Goal: Information Seeking & Learning: Compare options

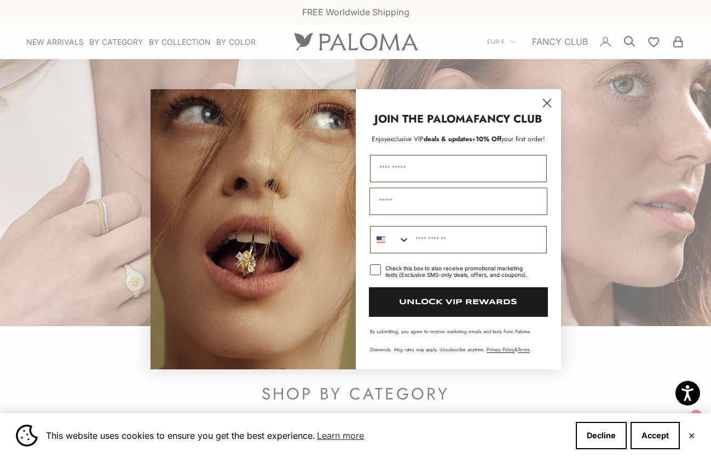
click at [545, 102] on circle "Close dialog" at bounding box center [547, 103] width 18 height 18
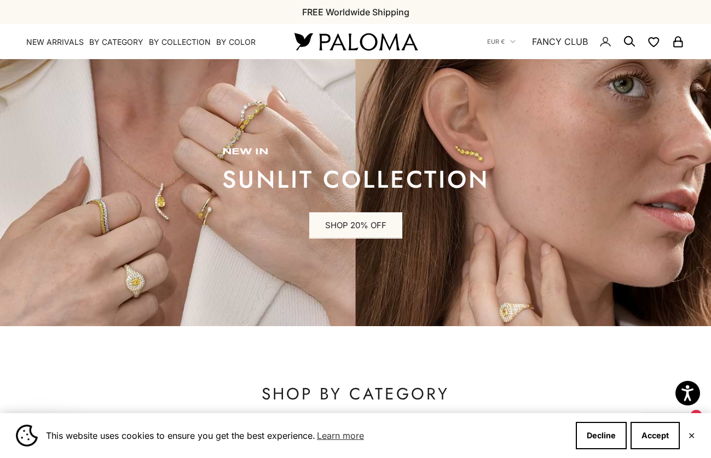
click at [626, 41] on icon "Secondary navigation" at bounding box center [629, 41] width 13 height 13
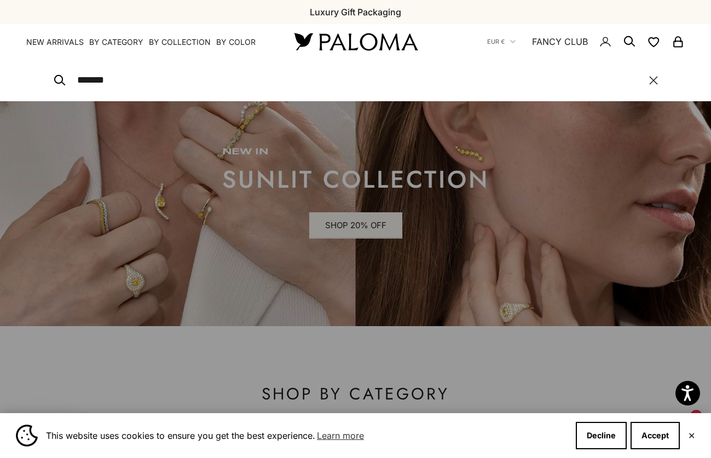
type input "*******"
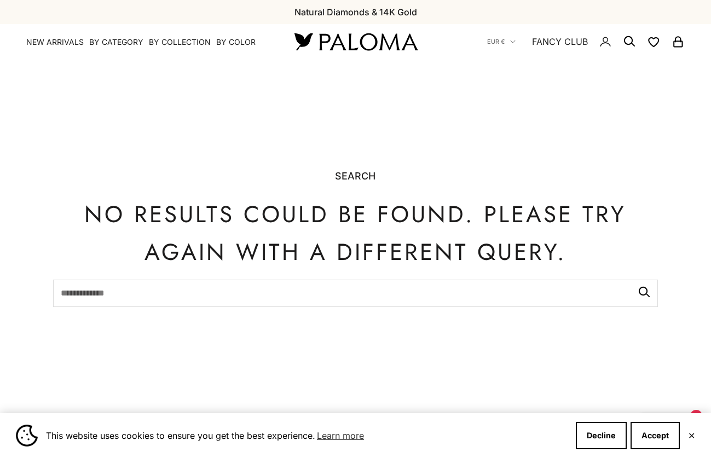
click at [625, 33] on nav "EUR € Country Afghanistan (AFN ؋) Åland Islands (EUR €) Albania (ALL L) Algeria…" at bounding box center [586, 41] width 198 height 35
click at [629, 40] on icon "Secondary navigation" at bounding box center [629, 41] width 13 height 13
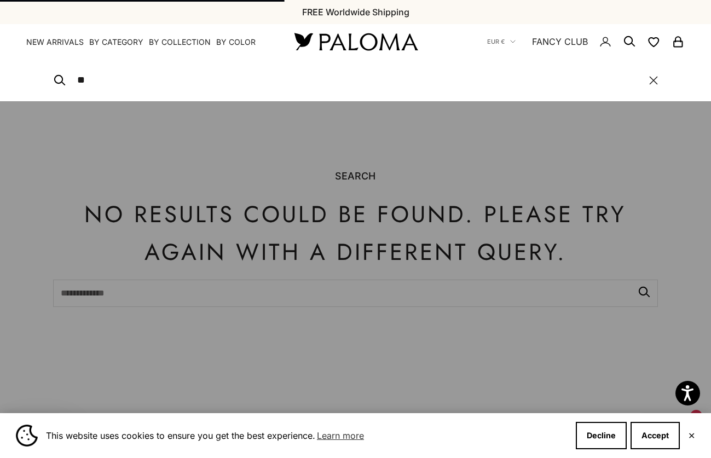
type input "*"
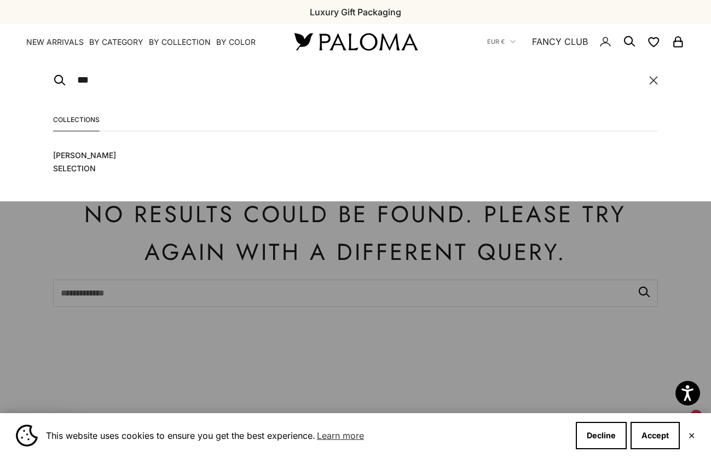
type input "***"
click at [78, 164] on span "Leonora Smee’s Selection" at bounding box center [103, 162] width 100 height 26
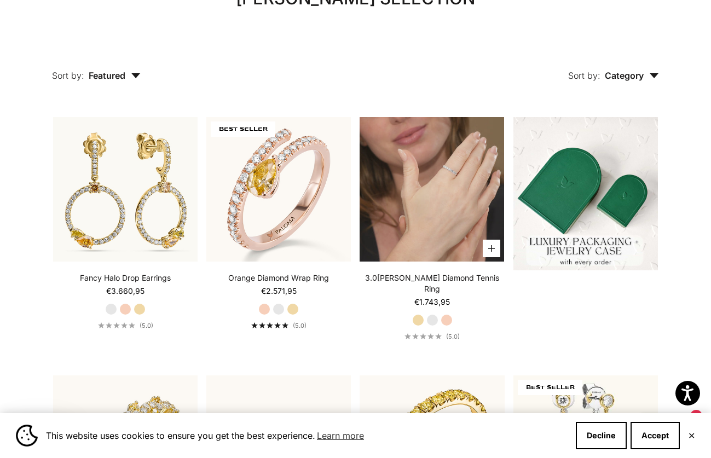
scroll to position [120, 0]
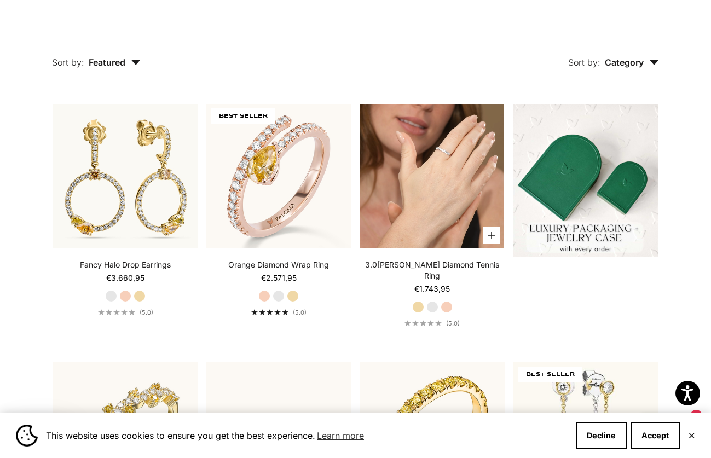
click at [436, 168] on video "#YellowGold\a#WhiteGold\a#RoseGold" at bounding box center [432, 176] width 145 height 145
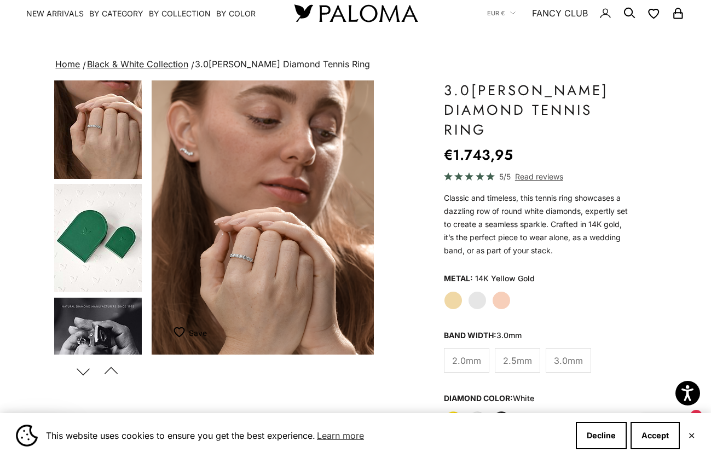
scroll to position [175, 0]
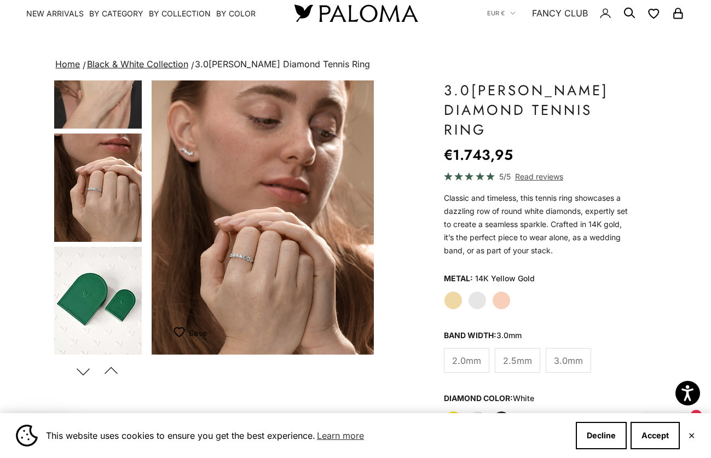
click at [99, 208] on img "Go to item 6" at bounding box center [98, 188] width 88 height 108
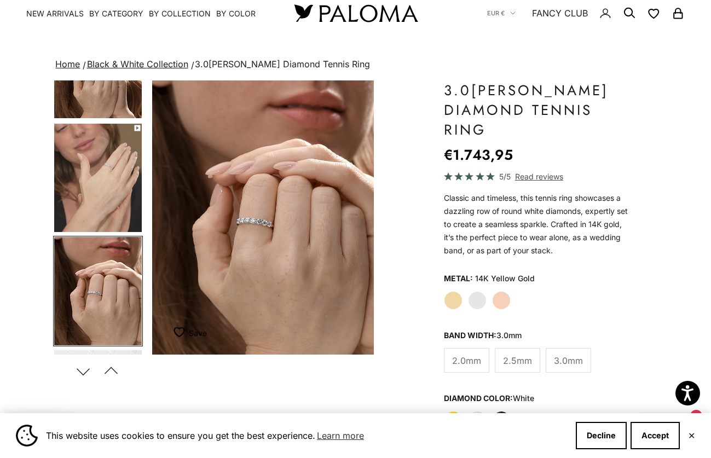
scroll to position [58, 0]
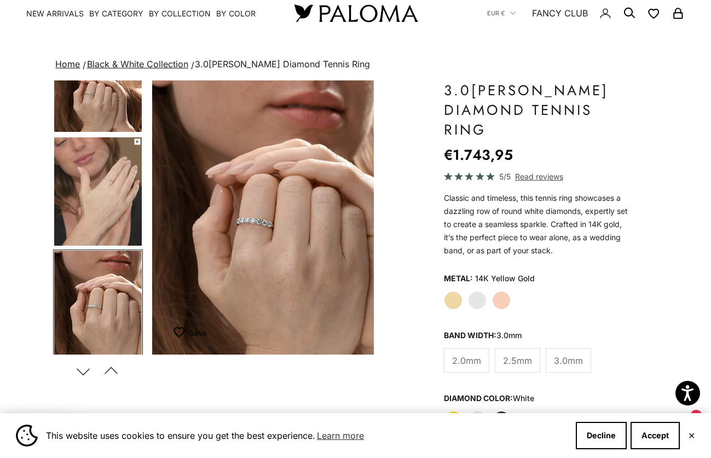
click at [100, 181] on img "Go to item 5" at bounding box center [98, 191] width 88 height 108
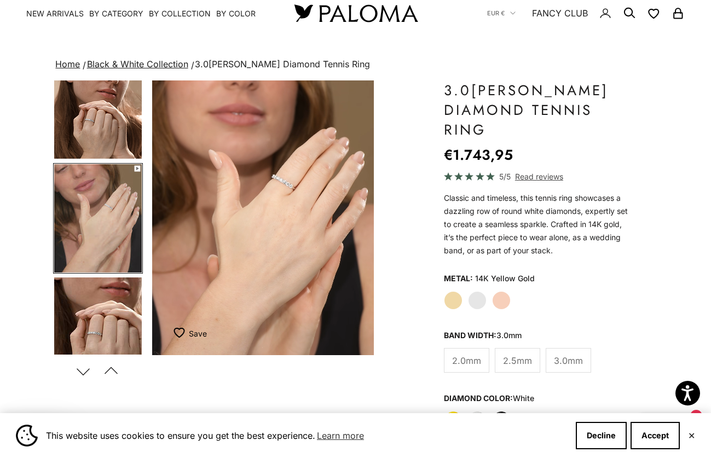
scroll to position [31, 0]
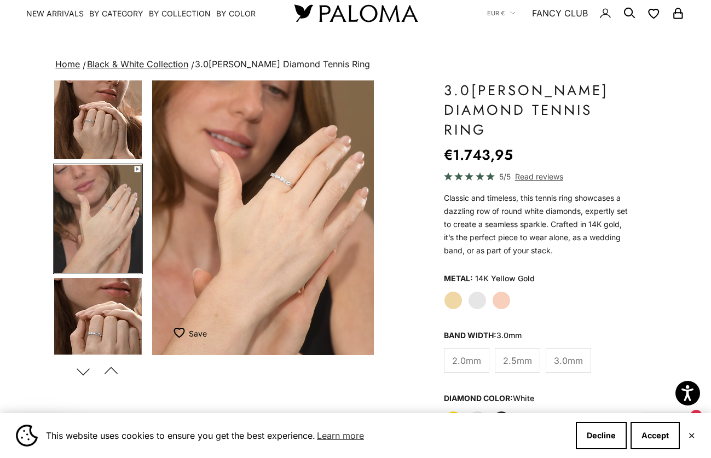
click at [103, 120] on img "Go to item 4" at bounding box center [98, 105] width 88 height 108
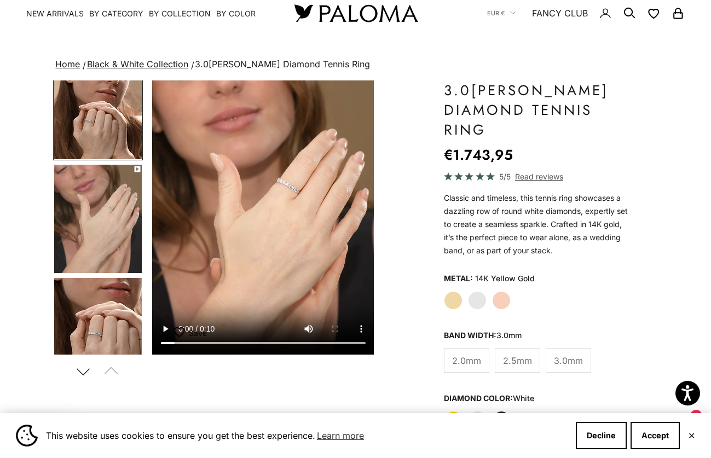
scroll to position [0, 0]
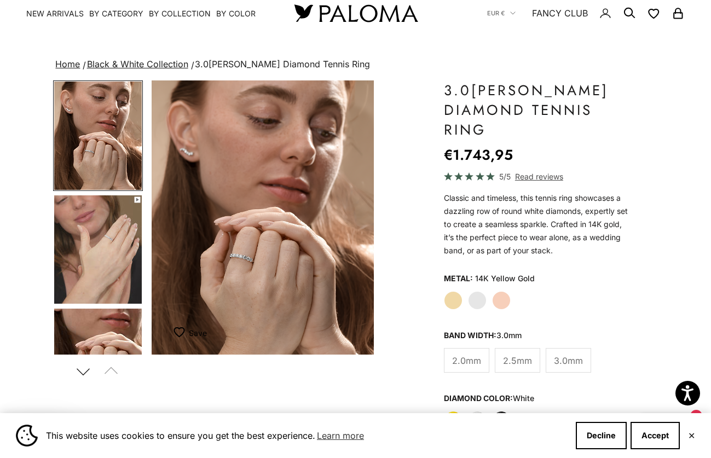
click at [104, 257] on img "Go to item 5" at bounding box center [98, 250] width 88 height 108
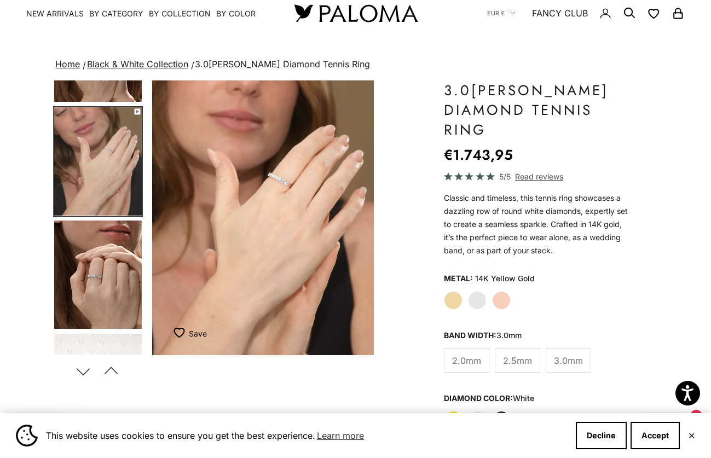
scroll to position [112, 0]
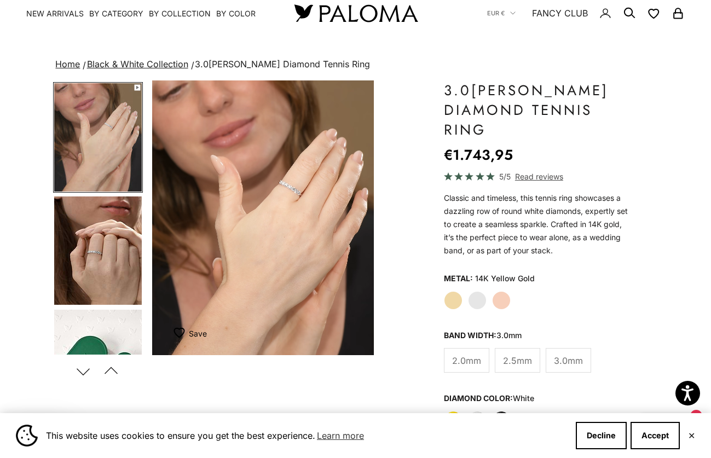
click at [94, 250] on img "Go to item 6" at bounding box center [98, 251] width 88 height 108
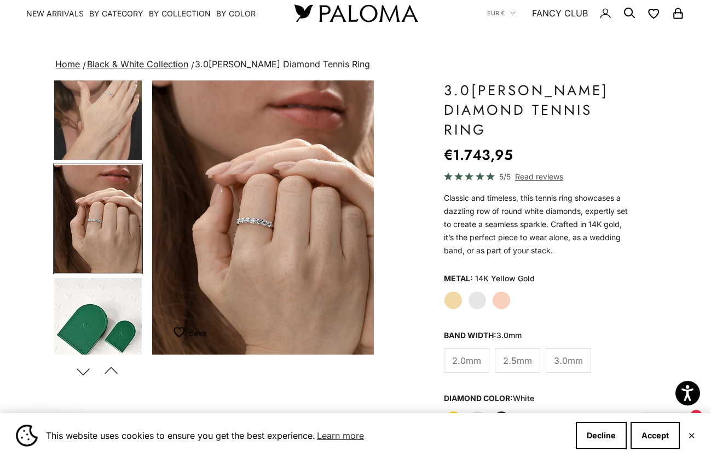
scroll to position [145, 0]
click at [645, 427] on button "Accept" at bounding box center [655, 435] width 49 height 27
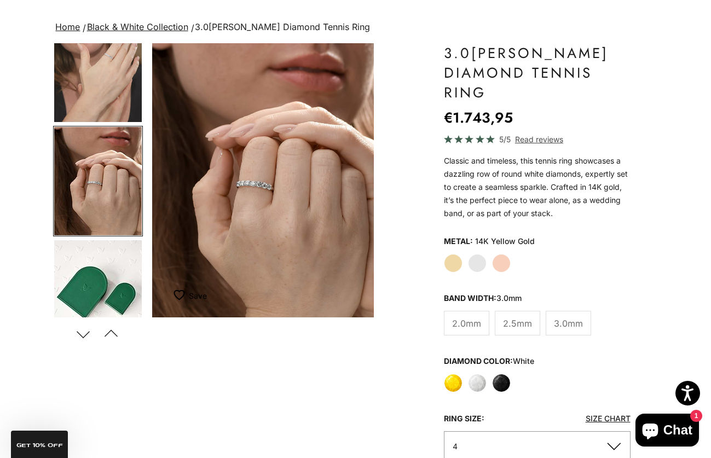
scroll to position [67, 0]
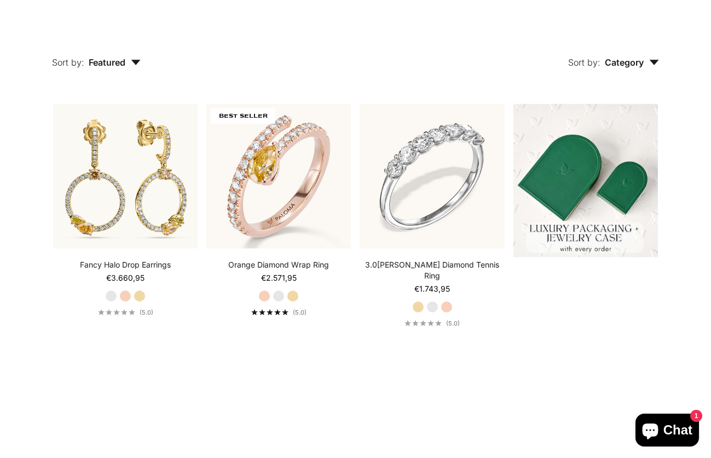
scroll to position [120, 0]
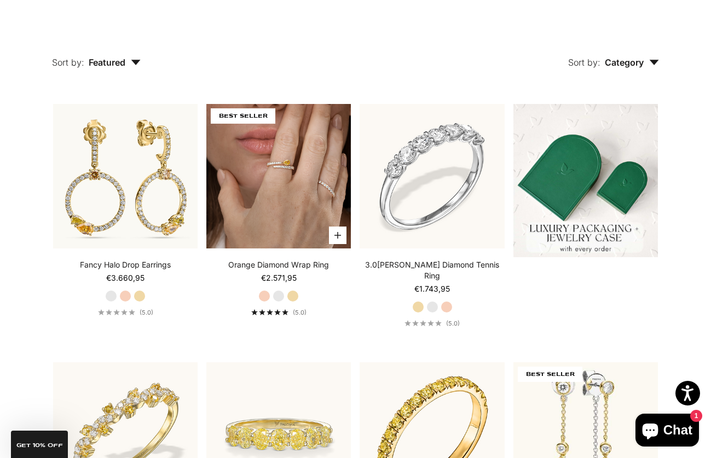
click at [278, 204] on img at bounding box center [278, 176] width 145 height 145
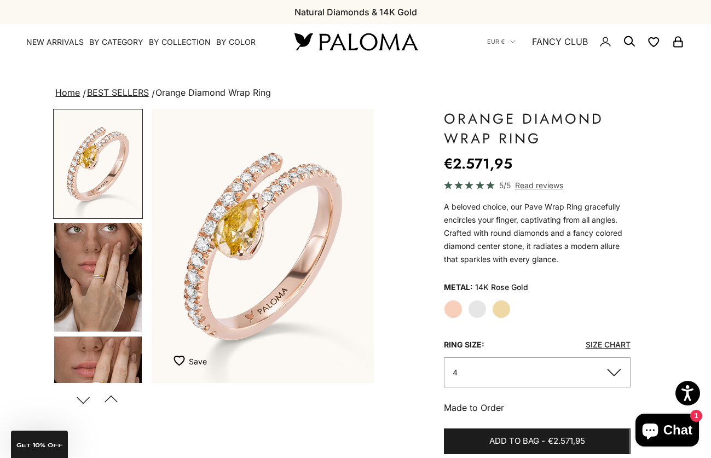
click at [497, 308] on label "Yellow Gold" at bounding box center [501, 309] width 19 height 19
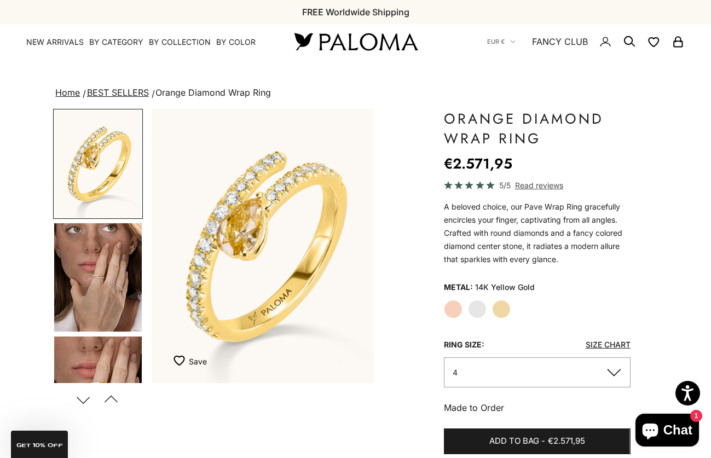
click at [479, 309] on label "White Gold" at bounding box center [477, 309] width 19 height 19
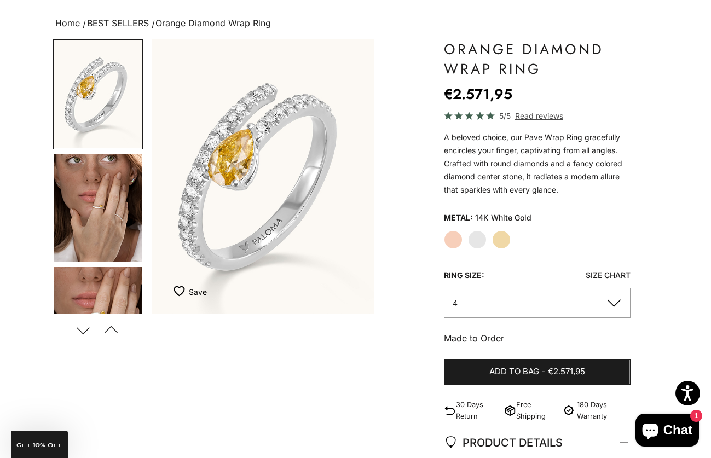
scroll to position [76, 0]
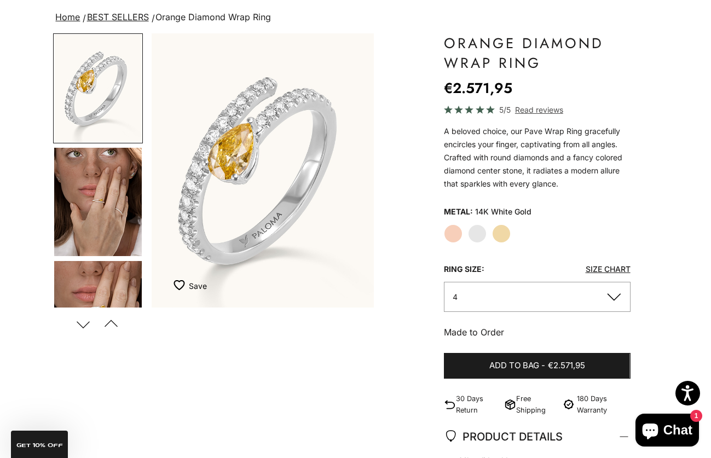
click at [454, 232] on label "Rose Gold" at bounding box center [453, 234] width 19 height 19
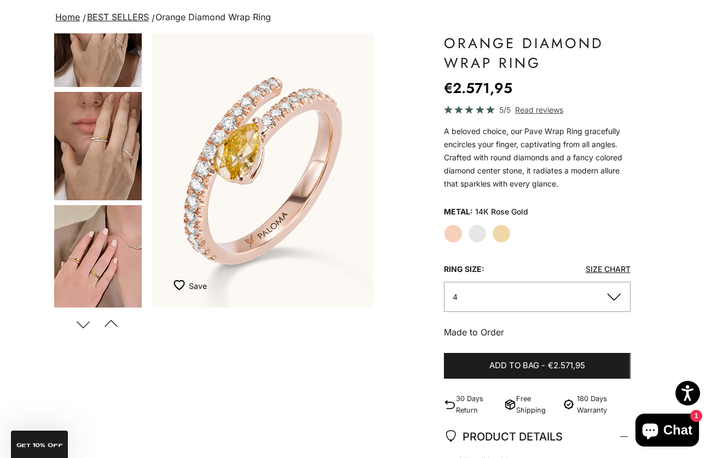
scroll to position [237, 0]
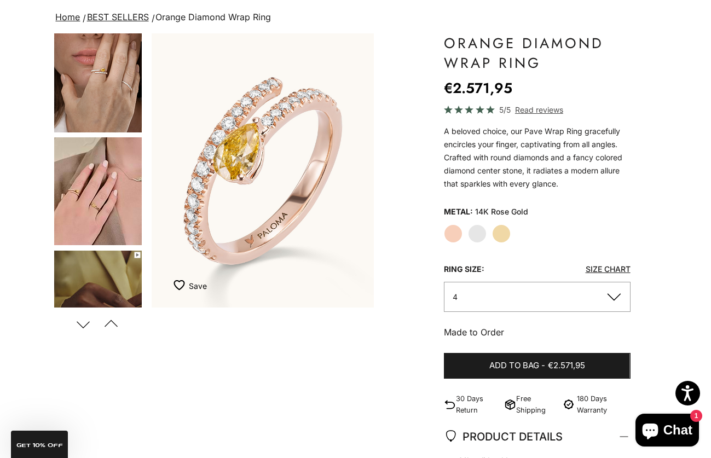
click at [83, 217] on img "Go to item 6" at bounding box center [98, 191] width 88 height 108
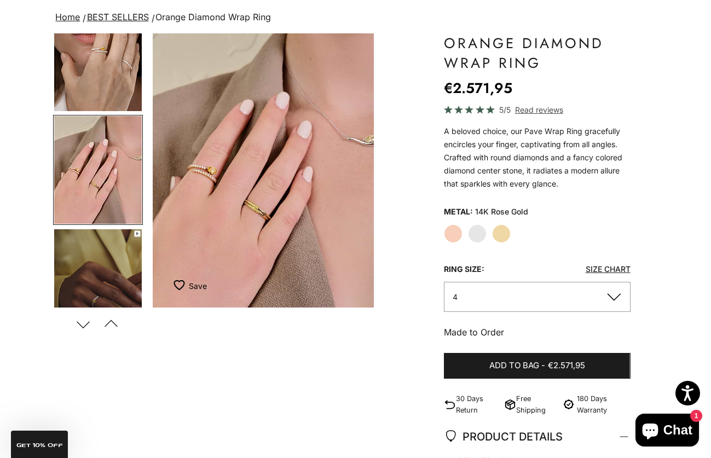
scroll to position [0, 706]
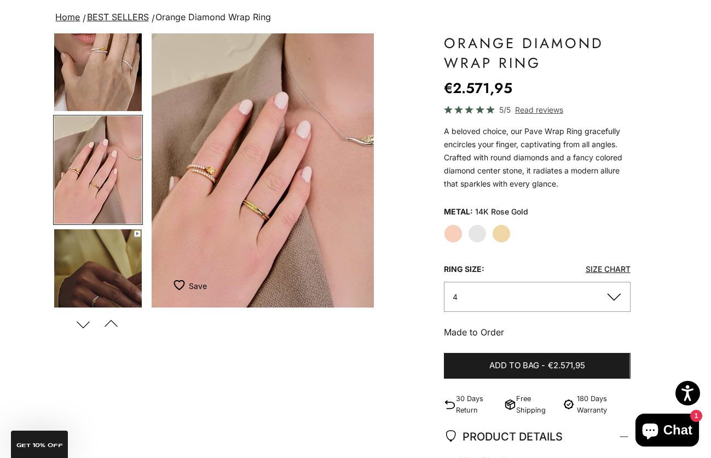
click at [91, 68] on img "Go to item 5" at bounding box center [98, 57] width 88 height 108
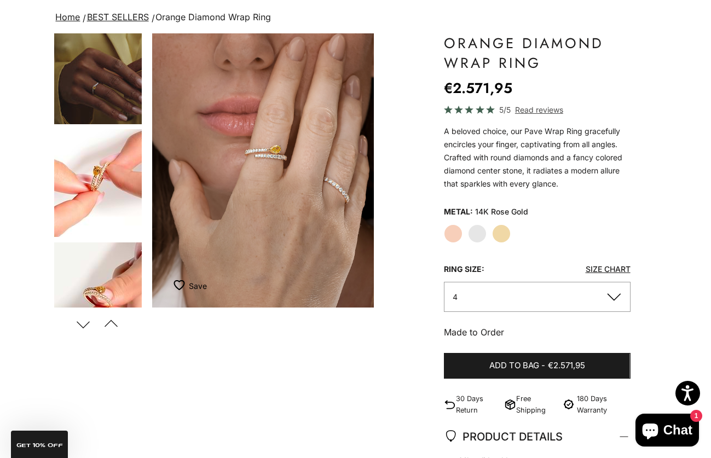
scroll to position [474, 0]
click at [101, 199] on img "Go to item 8" at bounding box center [98, 182] width 88 height 108
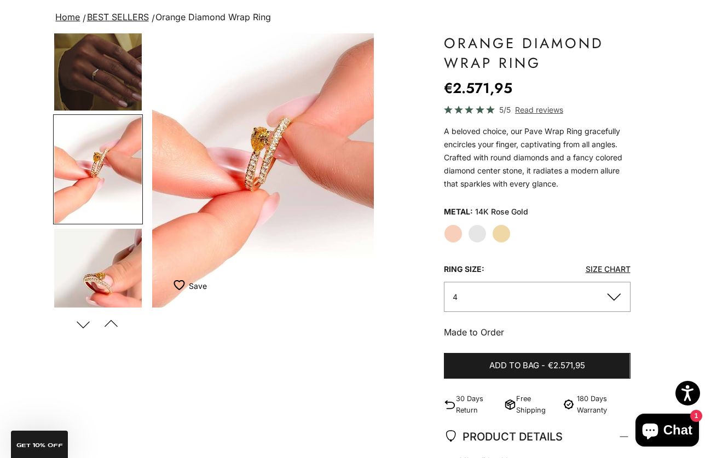
scroll to position [558, 0]
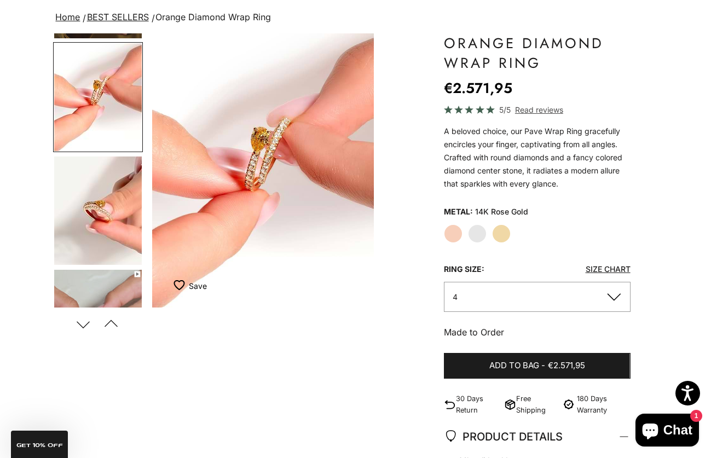
click at [105, 224] on img "Go to item 9" at bounding box center [98, 211] width 88 height 108
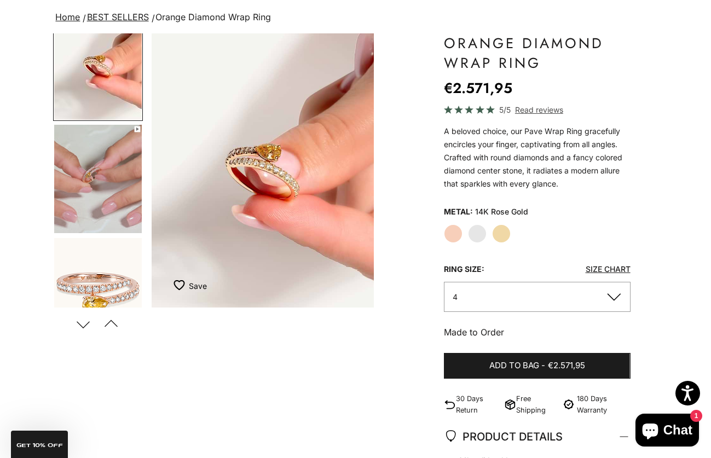
scroll to position [808, 0]
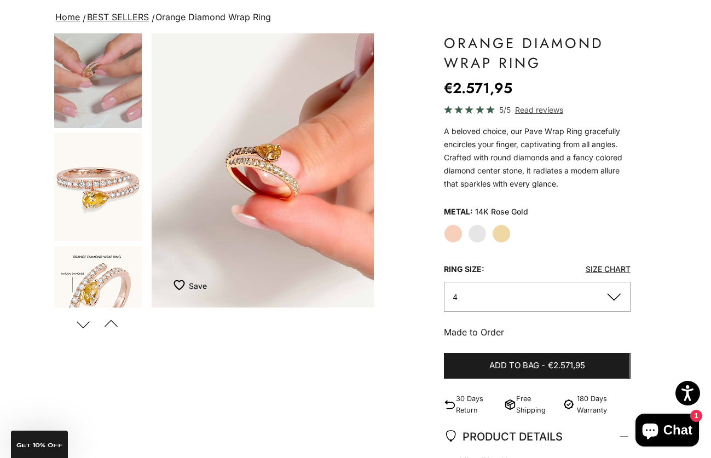
click at [105, 205] on img "Go to item 11" at bounding box center [98, 187] width 88 height 108
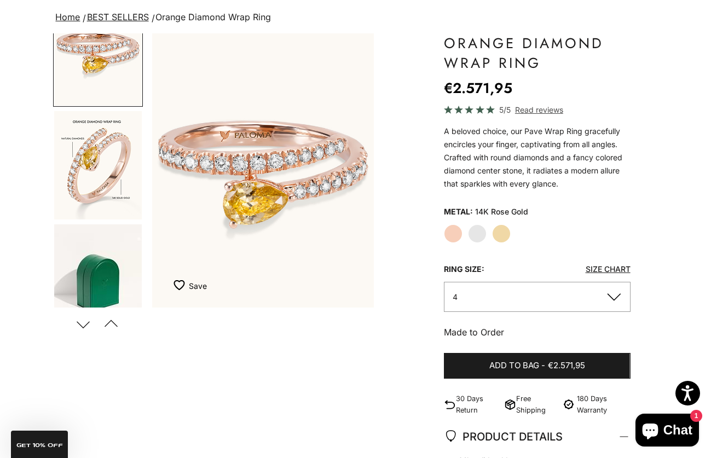
scroll to position [947, 0]
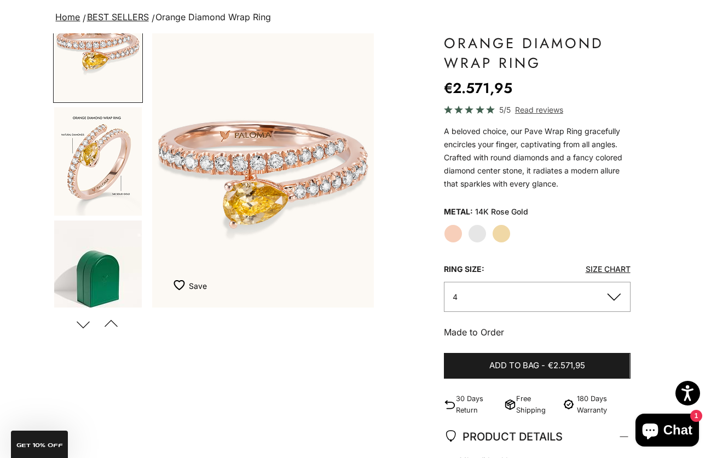
click at [106, 169] on img "Go to item 14" at bounding box center [98, 161] width 88 height 108
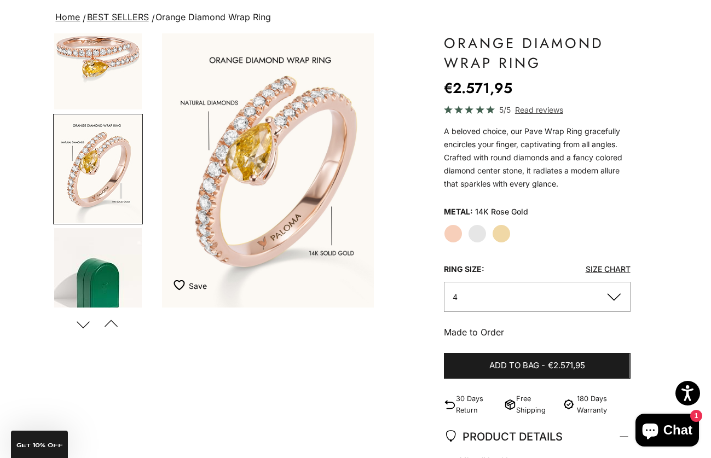
scroll to position [0, 2118]
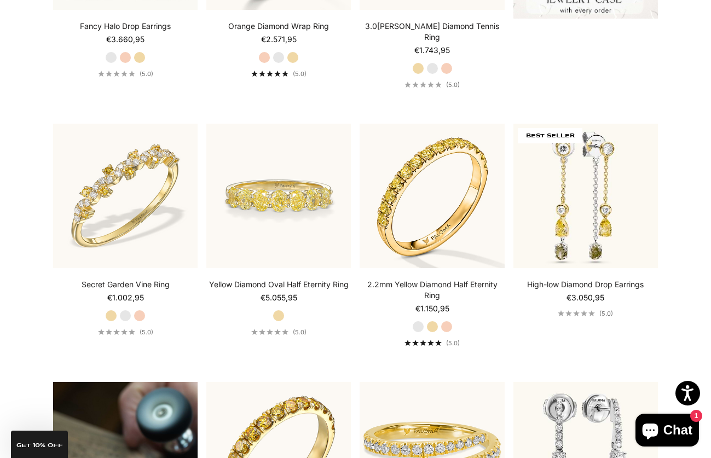
scroll to position [66, 0]
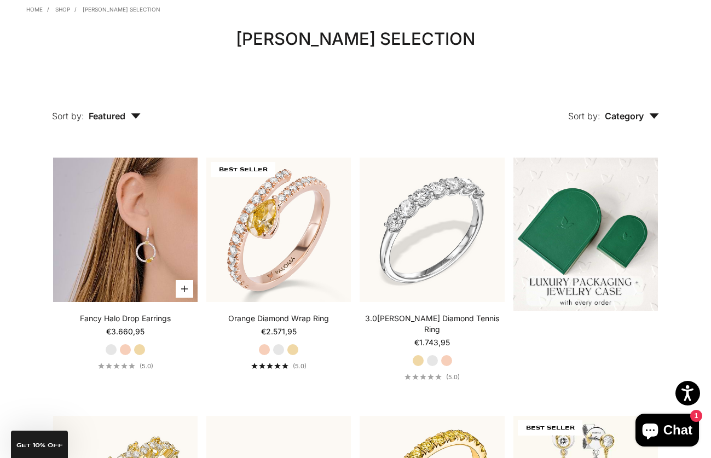
click at [123, 238] on img at bounding box center [125, 230] width 145 height 145
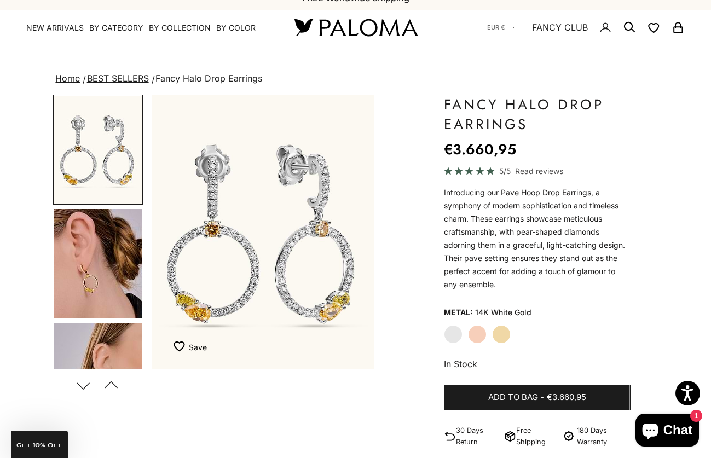
click at [500, 333] on label "Yellow Gold" at bounding box center [501, 334] width 19 height 19
